Goal: Navigation & Orientation: Find specific page/section

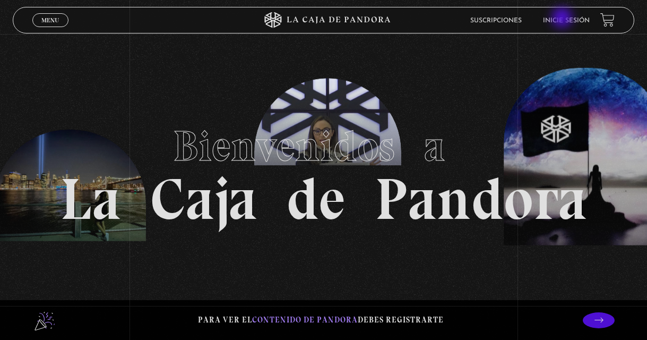
click at [563, 19] on link "Inicie sesión" at bounding box center [566, 21] width 47 height 6
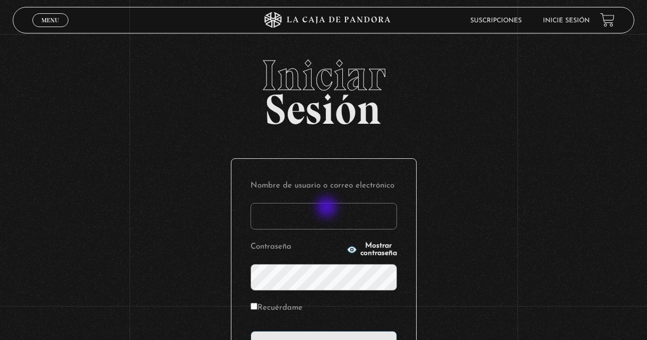
click at [328, 208] on input "Nombre de usuario o correo electrónico" at bounding box center [323, 216] width 146 height 27
type input "jsalasb.1976@gmail.com"
click at [250, 331] on input "Acceder" at bounding box center [323, 344] width 146 height 27
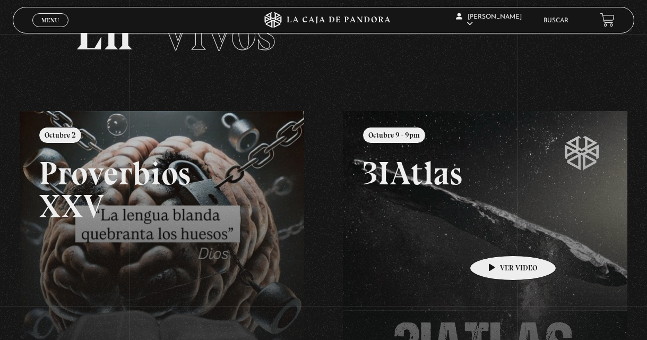
scroll to position [106, 0]
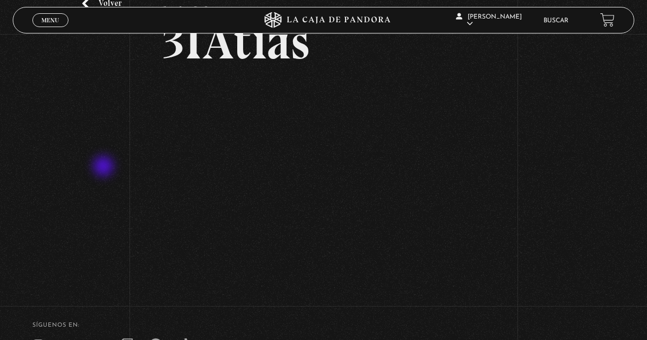
scroll to position [53, 0]
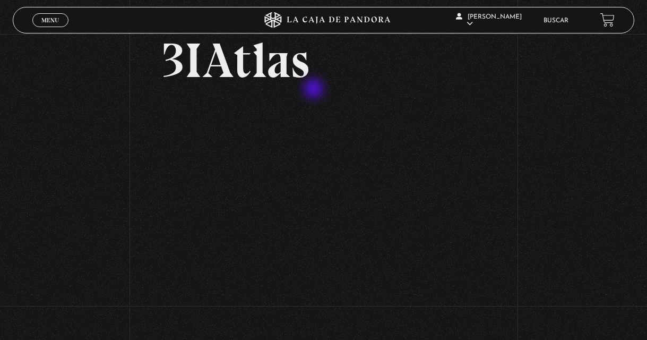
click at [315, 90] on article "[DATE] - 9pm 3IAtlas" at bounding box center [323, 148] width 323 height 267
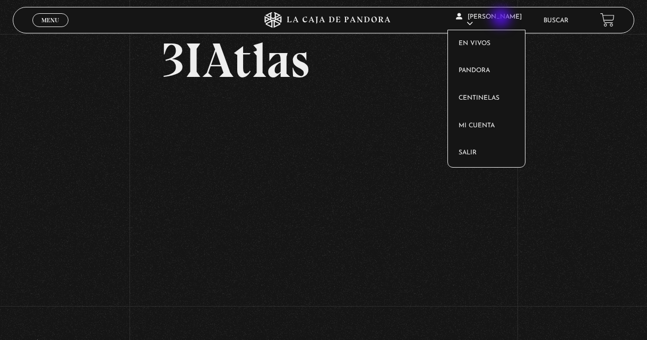
click at [502, 19] on span "[PERSON_NAME]" at bounding box center [489, 20] width 66 height 13
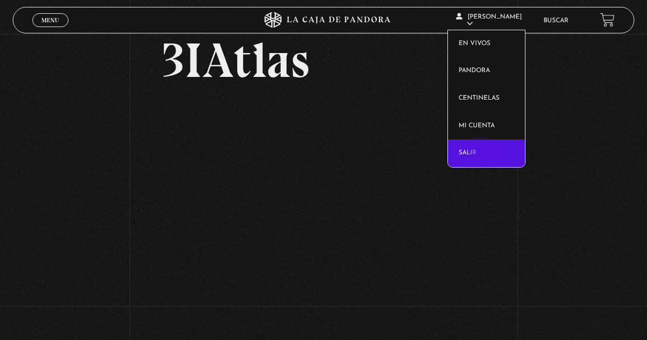
click at [483, 153] on link "Salir" at bounding box center [486, 154] width 76 height 28
